Goal: Task Accomplishment & Management: Complete application form

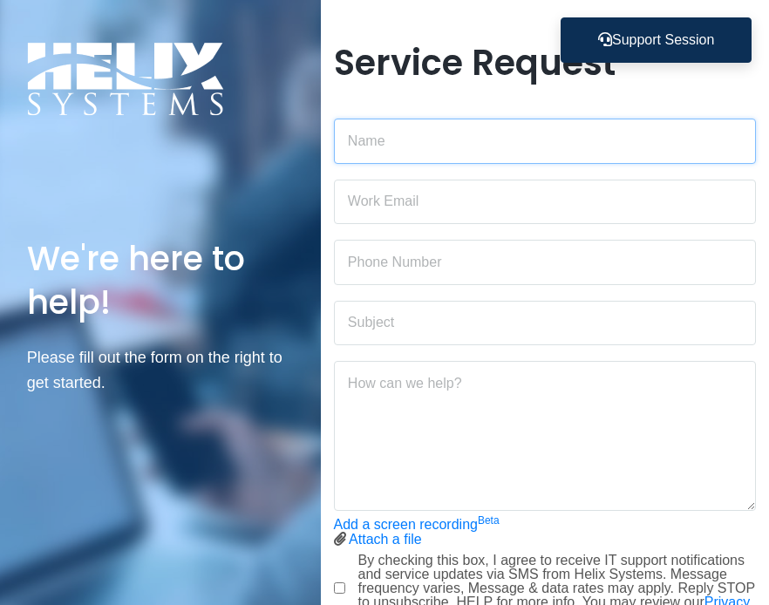
click at [446, 144] on input "text" at bounding box center [545, 141] width 423 height 45
click at [497, 146] on input "text" at bounding box center [545, 141] width 423 height 45
type input "[PERSON_NAME]"
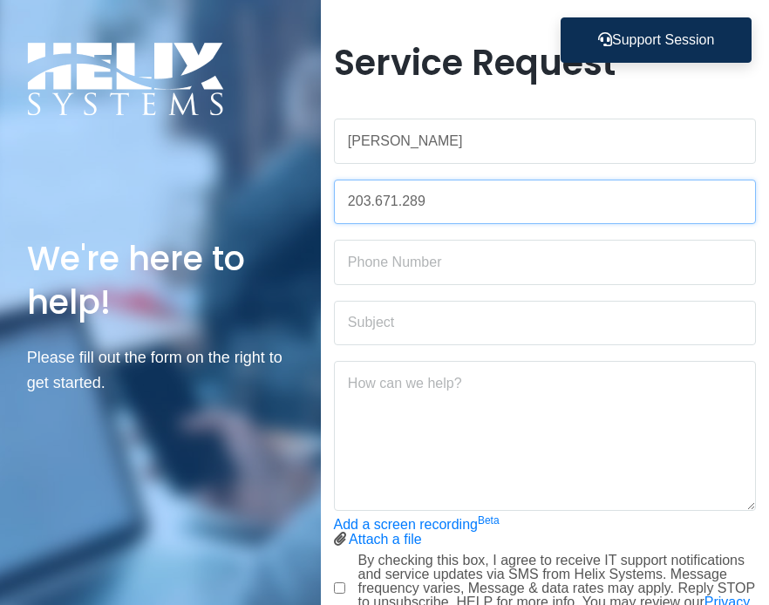
type input "203.671.2890"
drag, startPoint x: 469, startPoint y: 205, endPoint x: 288, endPoint y: 197, distance: 181.6
click at [288, 197] on div "We're here to help! Please fill out the form on the right to get started. © Hel…" at bounding box center [384, 376] width 769 height 753
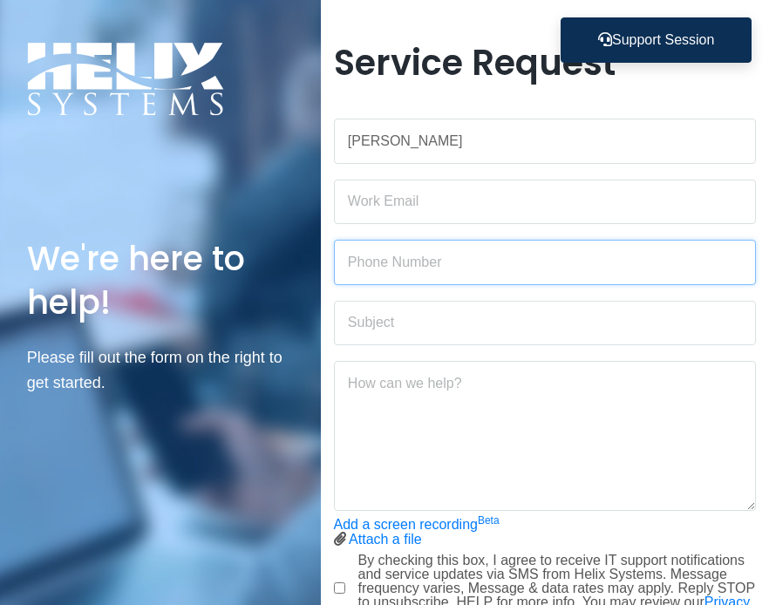
click at [418, 263] on input "text" at bounding box center [545, 262] width 423 height 45
paste input "203.671.2890"
type input "203.671.2890"
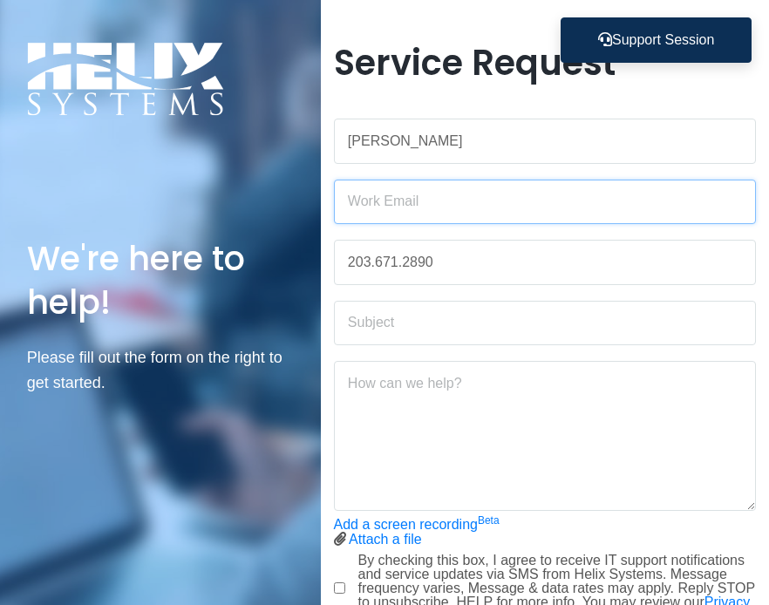
click at [434, 209] on input "email" at bounding box center [545, 202] width 423 height 45
type input "[PERSON_NAME][EMAIL_ADDRESS][PERSON_NAME][DOMAIN_NAME]"
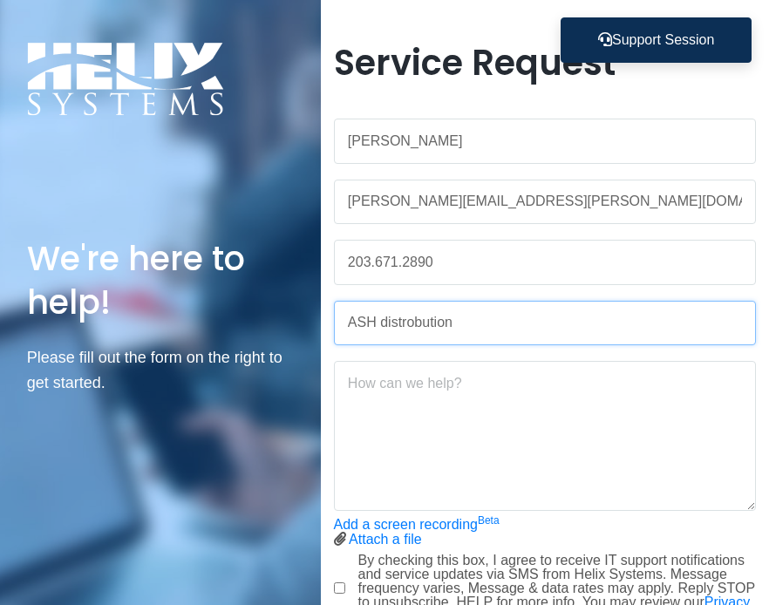
click at [410, 330] on input "ASH distrobution" at bounding box center [545, 323] width 423 height 45
type input "ASH distribution"
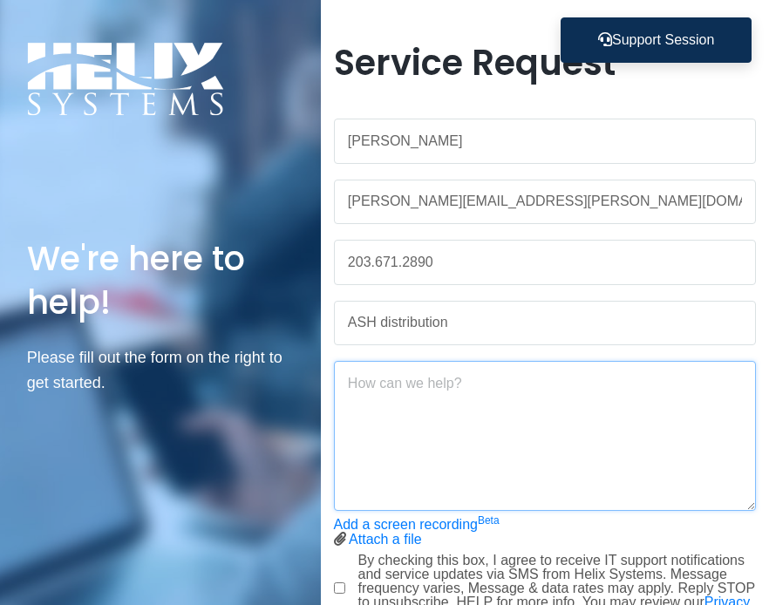
click at [462, 408] on textarea at bounding box center [545, 436] width 423 height 150
drag, startPoint x: 458, startPoint y: 418, endPoint x: 442, endPoint y: 415, distance: 15.9
click at [442, 408] on textarea at bounding box center [545, 436] width 423 height 150
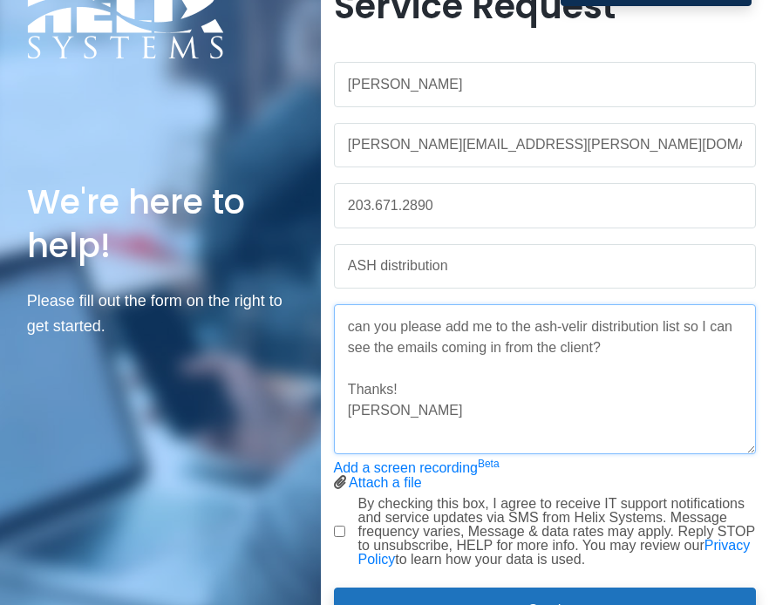
scroll to position [87, 0]
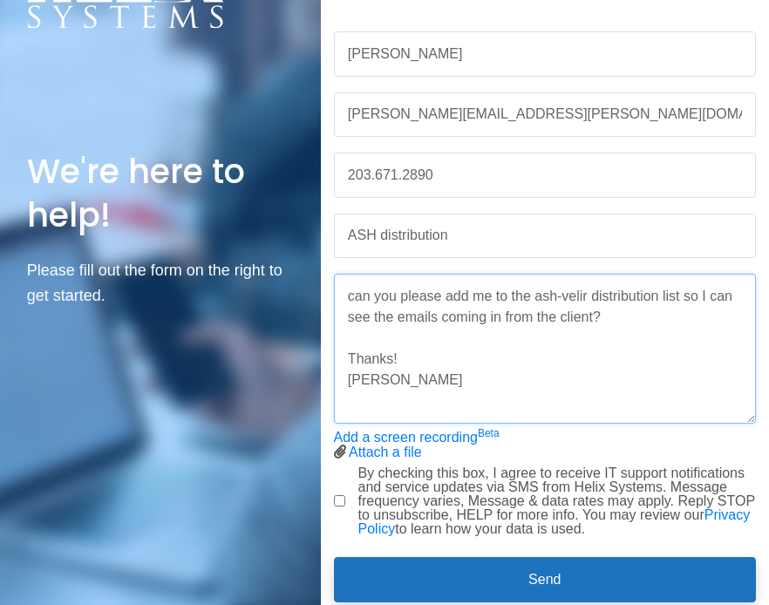
type textarea "can you please add me to the ash-velir distribution list so I can see the email…"
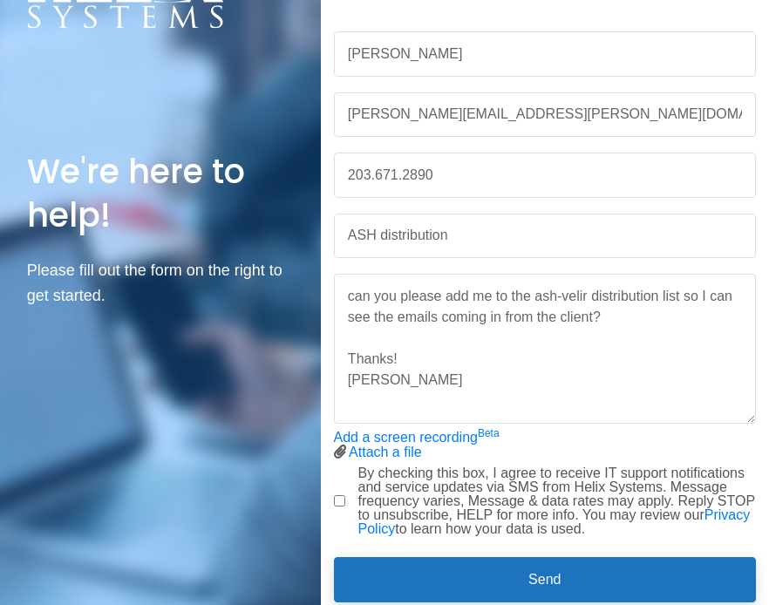
click at [334, 408] on input "By checking this box, I agree to receive IT support notifications and service u…" at bounding box center [339, 501] width 11 height 11
checkbox input "true"
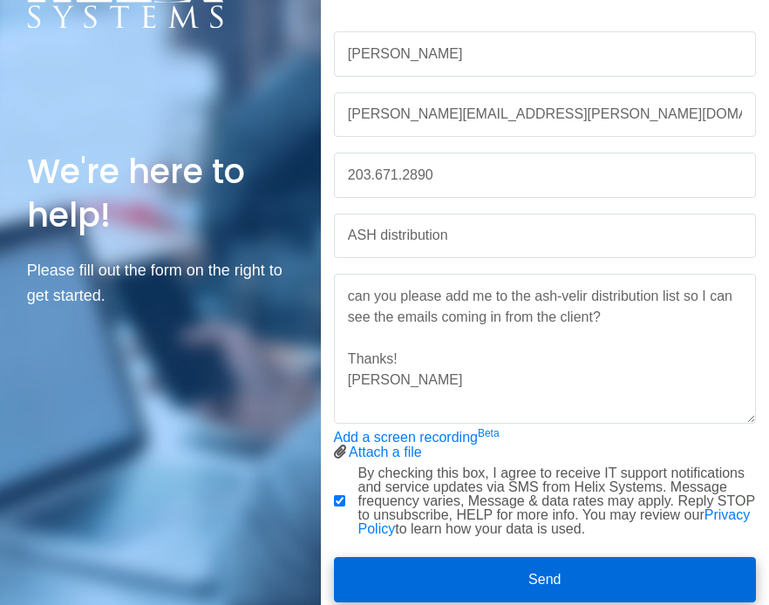
click at [412, 408] on button "Send" at bounding box center [545, 579] width 423 height 45
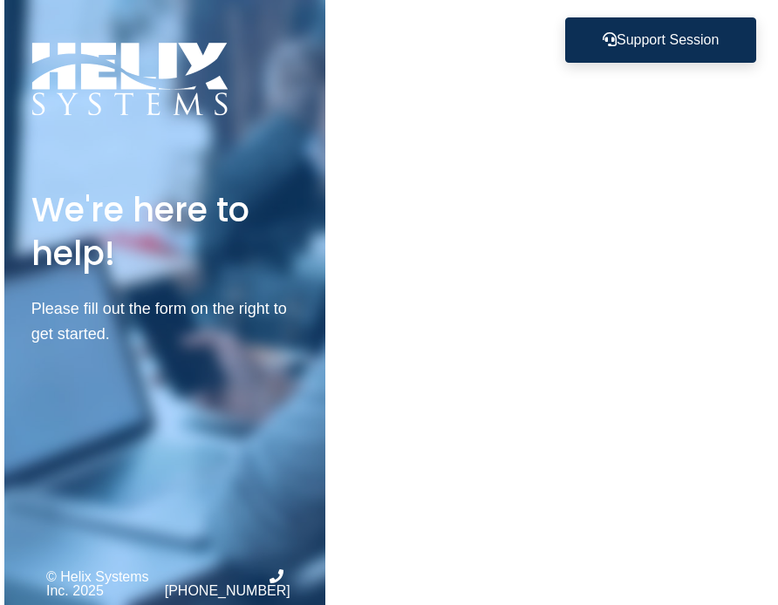
scroll to position [0, 0]
